Goal: Information Seeking & Learning: Learn about a topic

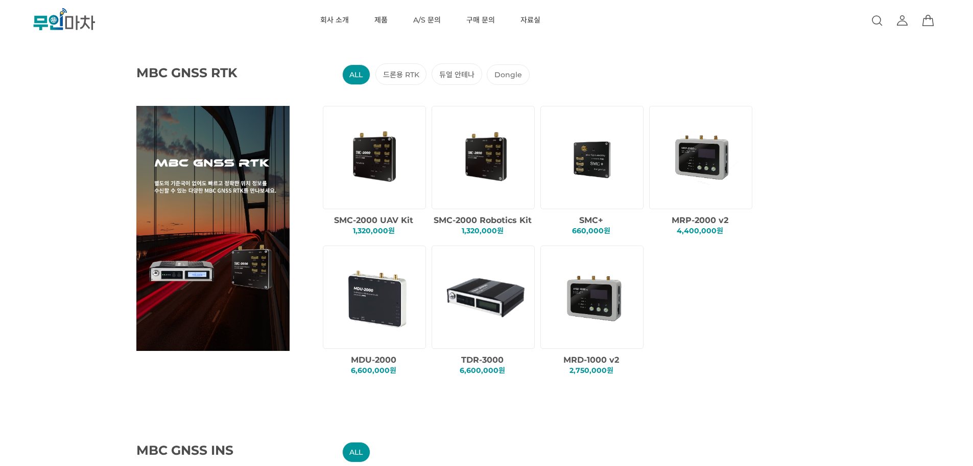
scroll to position [102, 0]
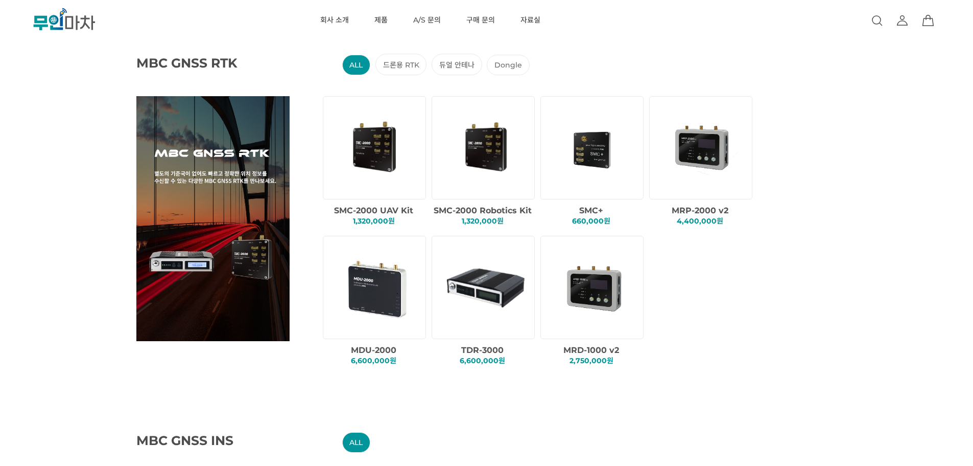
click at [383, 155] on img at bounding box center [376, 147] width 87 height 87
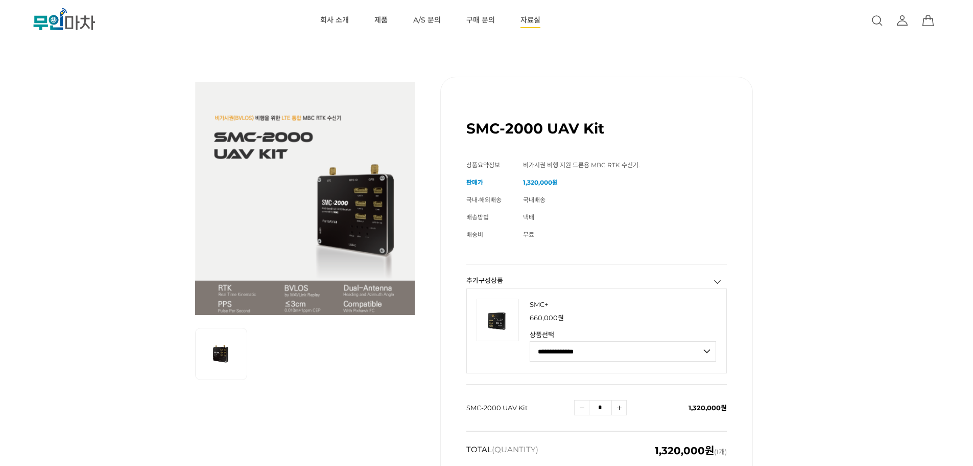
click at [537, 23] on link "자료실" at bounding box center [531, 20] width 20 height 41
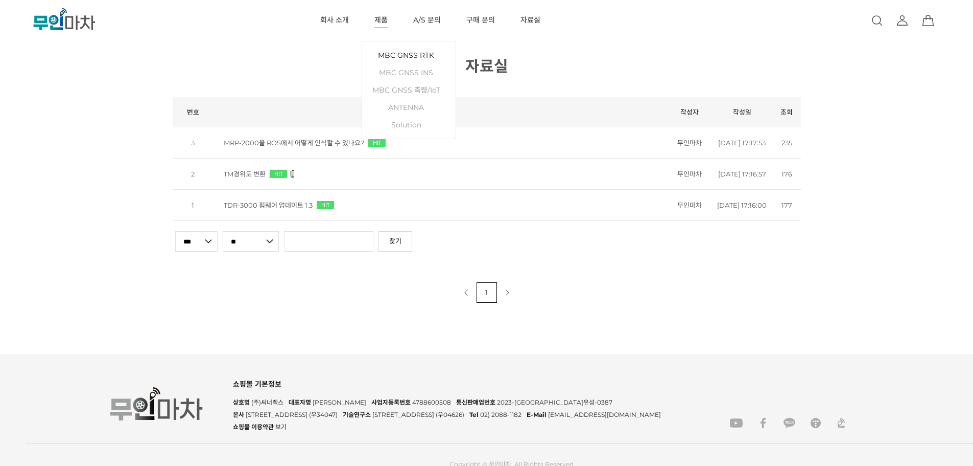
click at [384, 50] on link "MBC GNSS RTK" at bounding box center [408, 54] width 83 height 17
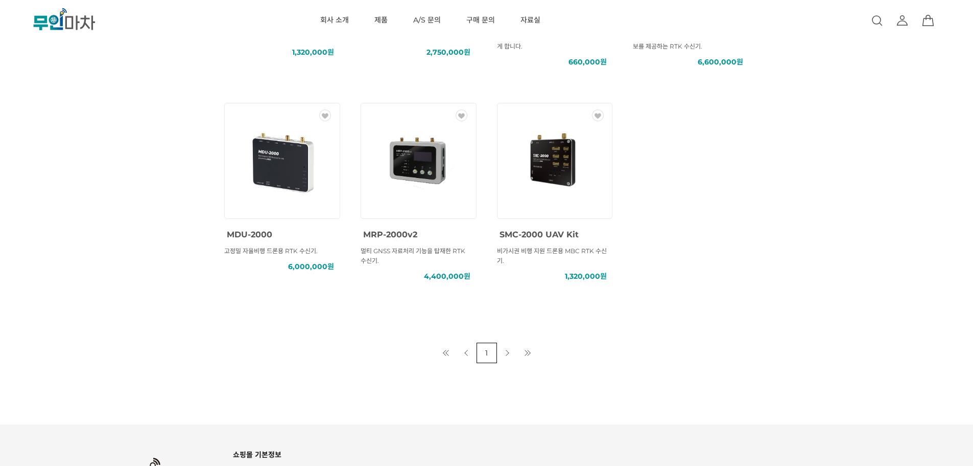
scroll to position [360, 0]
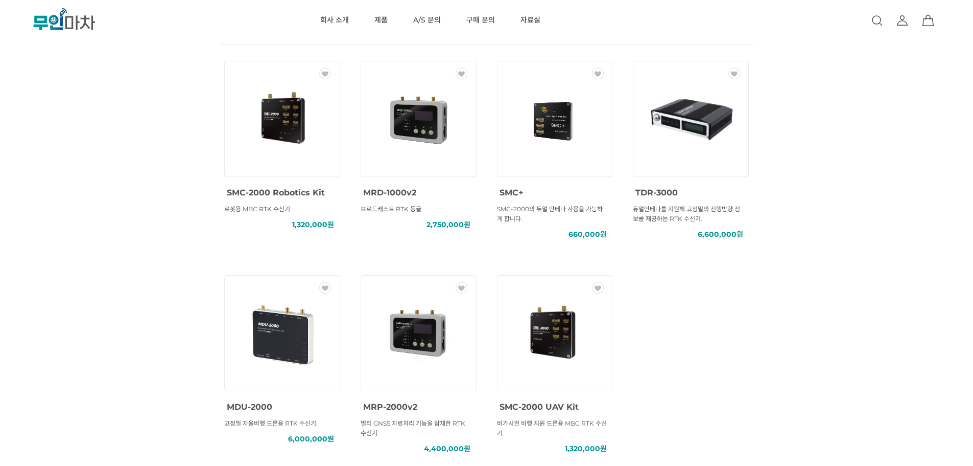
click at [294, 128] on img at bounding box center [282, 119] width 92 height 92
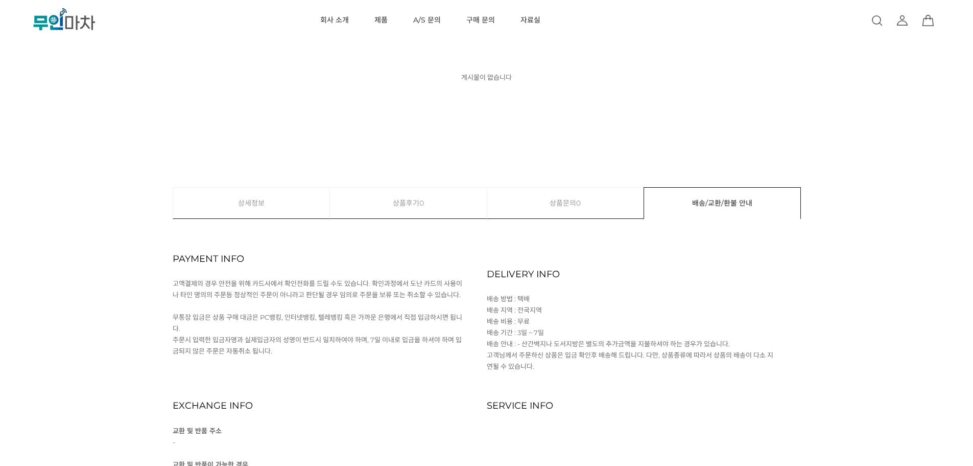
scroll to position [6745, 0]
